Goal: Go to known website: Access a specific website the user already knows

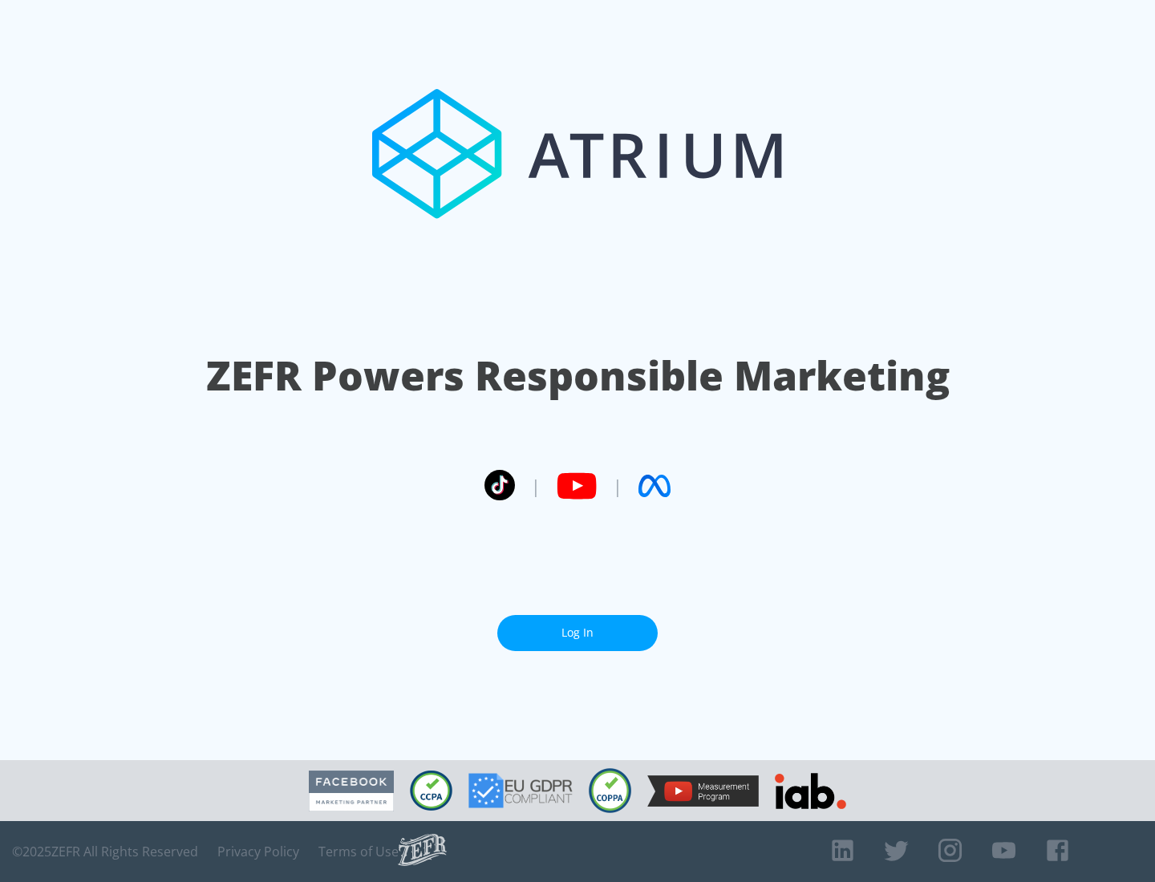
click at [577, 633] on link "Log In" at bounding box center [577, 633] width 160 height 36
